Goal: Task Accomplishment & Management: Use online tool/utility

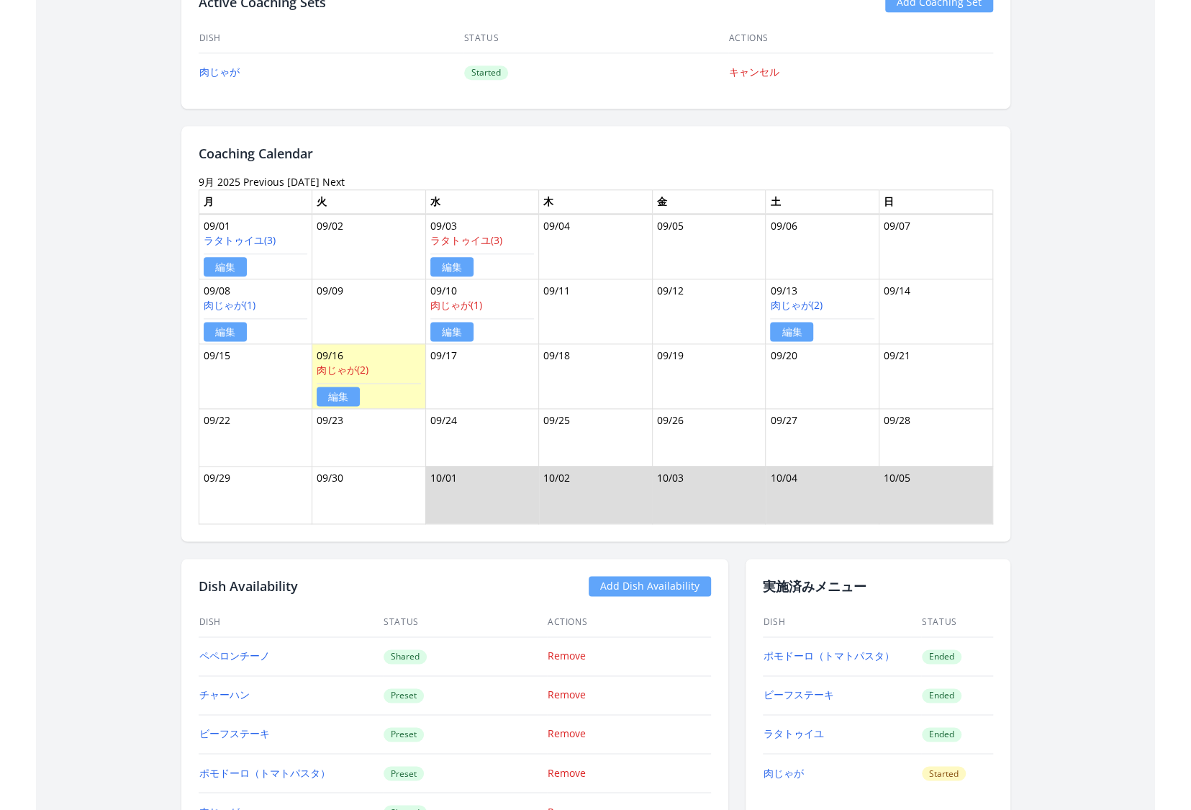
scroll to position [950, 0]
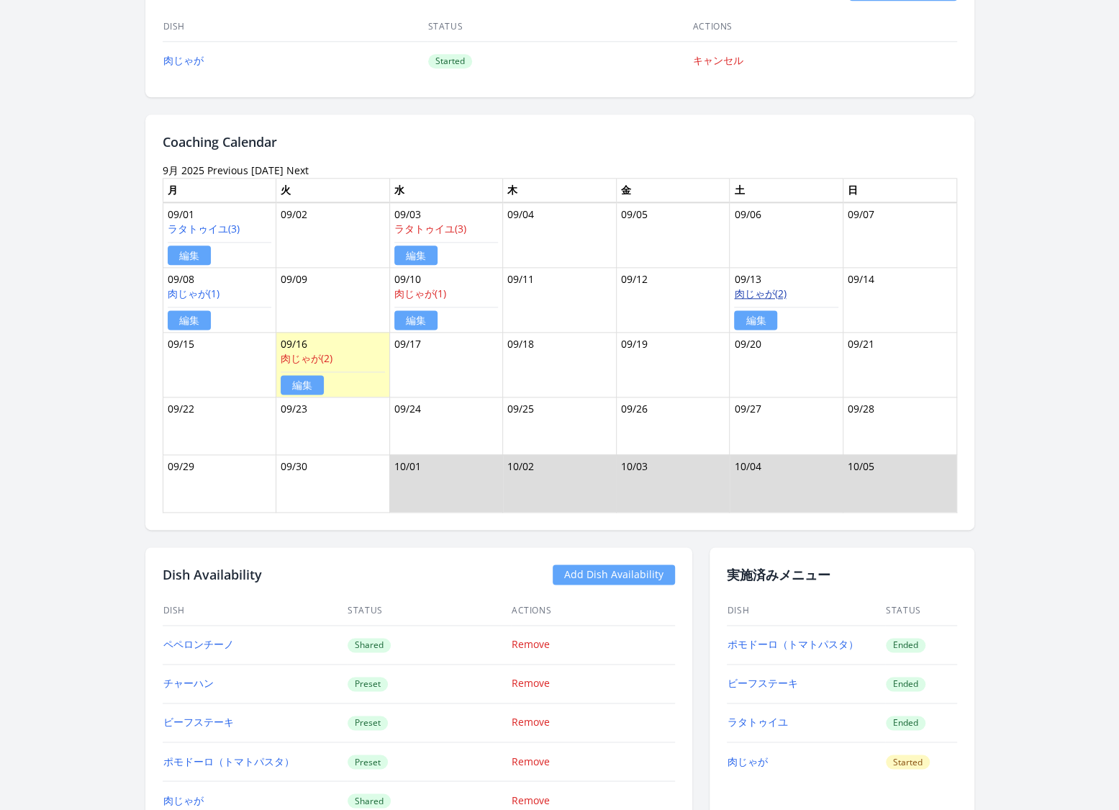
click at [758, 289] on link "肉じゃが(2)" at bounding box center [760, 293] width 52 height 14
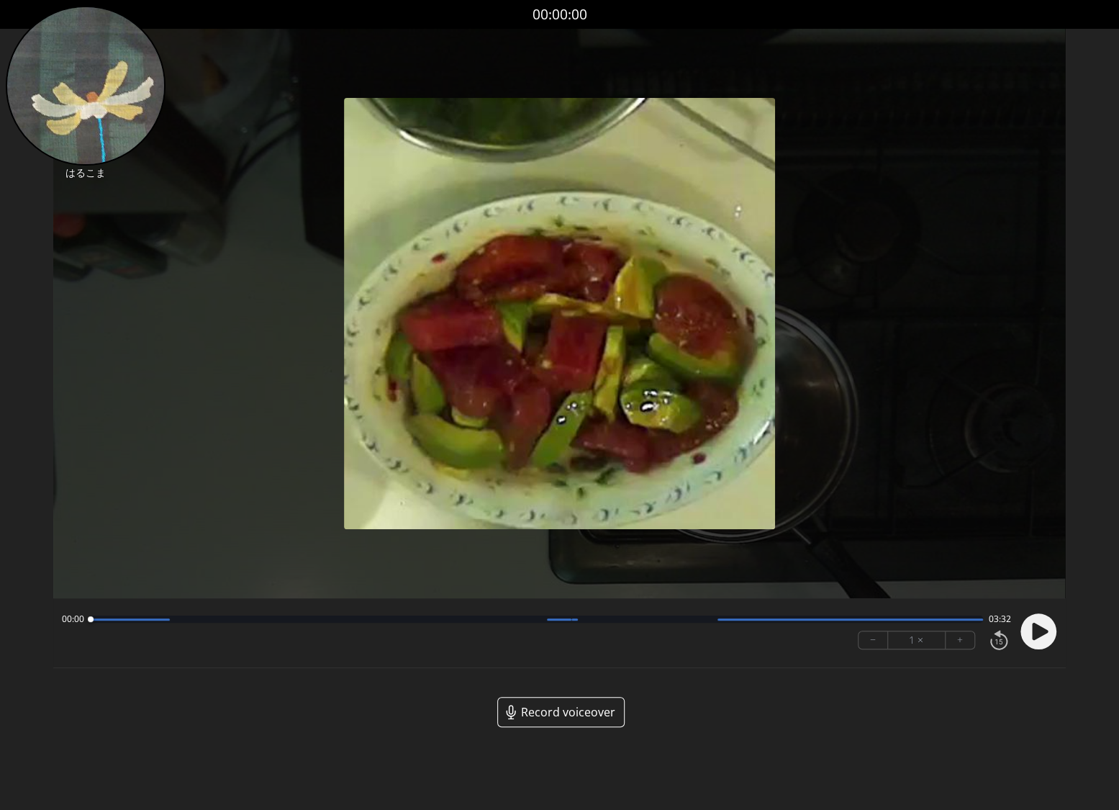
click at [548, 715] on span "Record voiceover" at bounding box center [568, 711] width 94 height 17
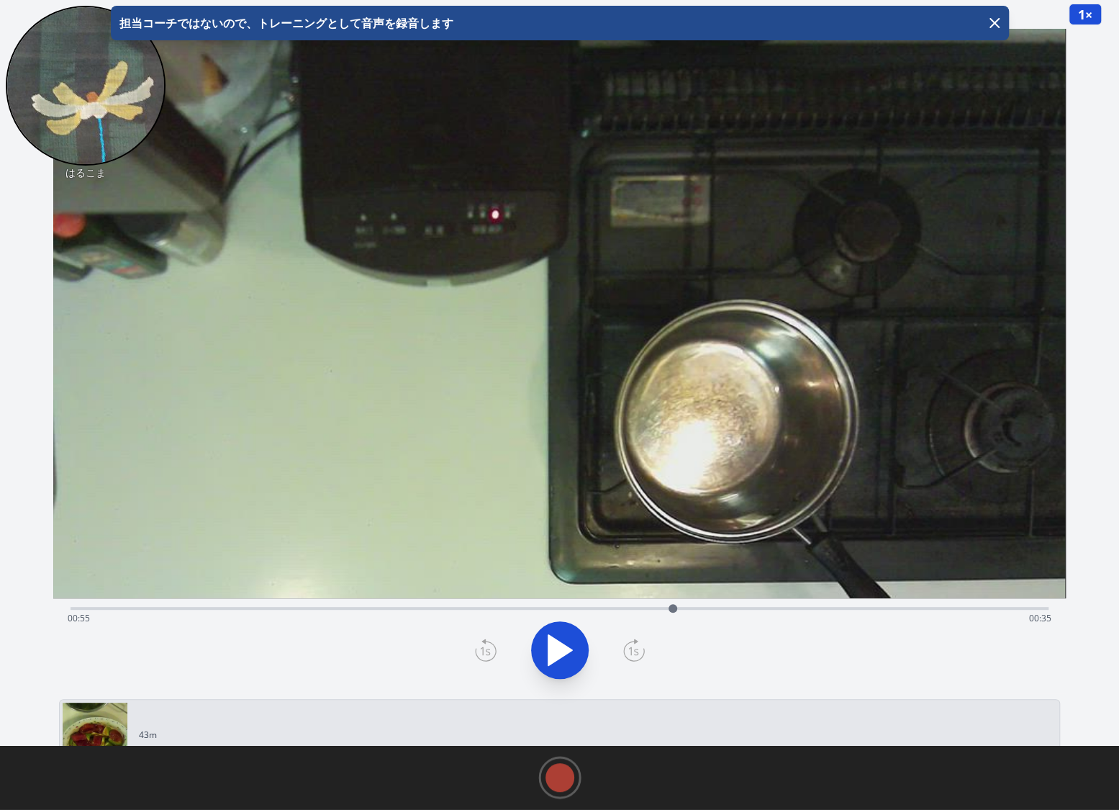
drag, startPoint x: 74, startPoint y: 607, endPoint x: 673, endPoint y: 616, distance: 598.7
click at [673, 616] on div at bounding box center [673, 608] width 22 height 22
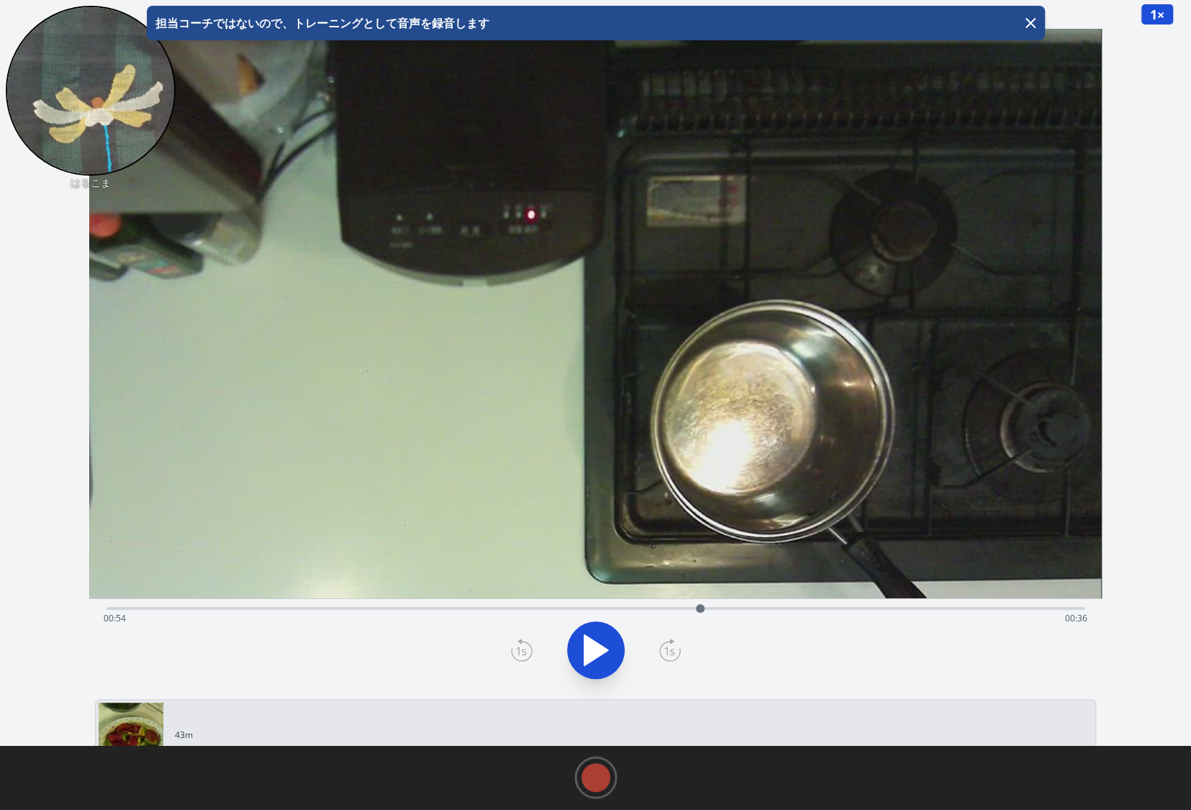
drag, startPoint x: 709, startPoint y: 608, endPoint x: 700, endPoint y: 609, distance: 8.7
click at [700, 609] on div at bounding box center [700, 608] width 9 height 9
